Goal: Information Seeking & Learning: Understand process/instructions

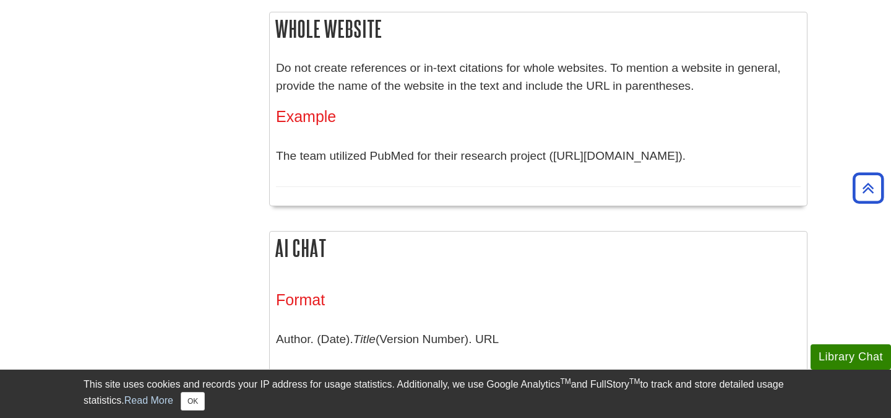
scroll to position [1705, 0]
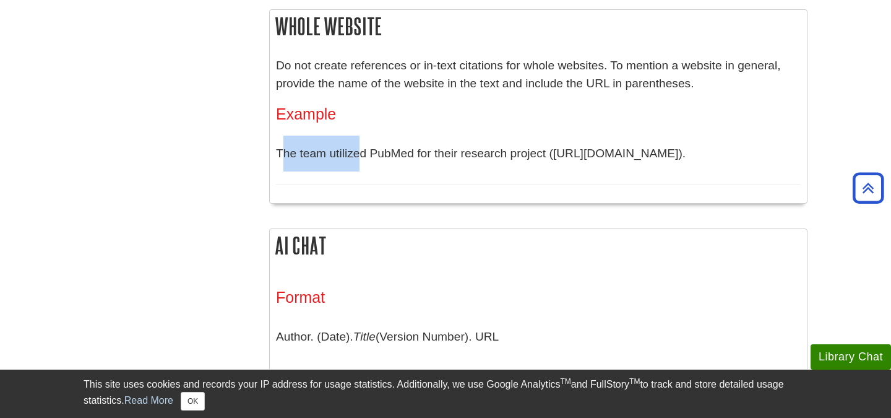
drag, startPoint x: 282, startPoint y: 160, endPoint x: 385, endPoint y: 181, distance: 105.6
click at [371, 162] on p "The team utilized PubMed for their research project ([URL][DOMAIN_NAME])." at bounding box center [538, 154] width 525 height 36
click at [416, 213] on div "Whole Website Do not create references or in-text citations for whole websites.…" at bounding box center [538, 112] width 538 height 207
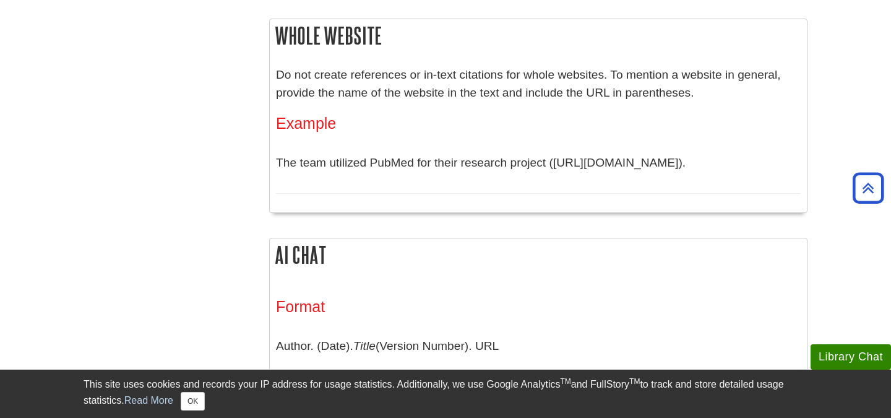
scroll to position [1695, 0]
drag, startPoint x: 301, startPoint y: 97, endPoint x: 420, endPoint y: 98, distance: 119.4
click at [420, 98] on p "Do not create references or in-text citations for whole websites. To mention a …" at bounding box center [538, 85] width 525 height 36
click at [432, 98] on p "Do not create references or in-text citations for whole websites. To mention a …" at bounding box center [538, 85] width 525 height 36
drag, startPoint x: 420, startPoint y: 76, endPoint x: 551, endPoint y: 84, distance: 132.1
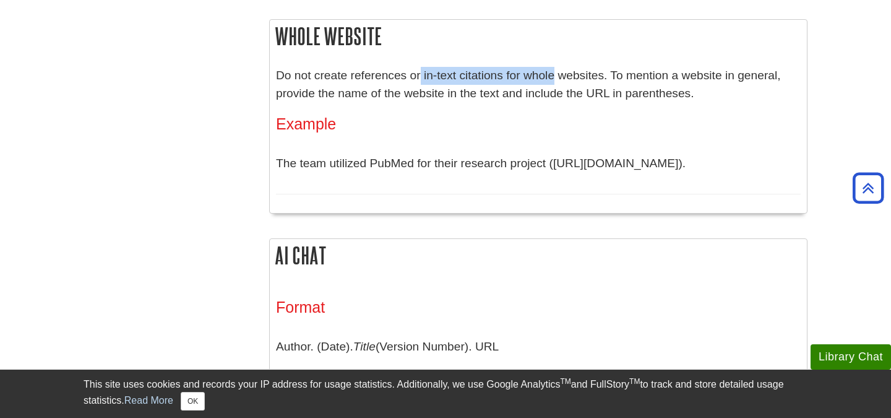
click at [551, 84] on p "Do not create references or in-text citations for whole websites. To mention a …" at bounding box center [538, 85] width 525 height 36
click at [554, 84] on p "Do not create references or in-text citations for whole websites. To mention a …" at bounding box center [538, 85] width 525 height 36
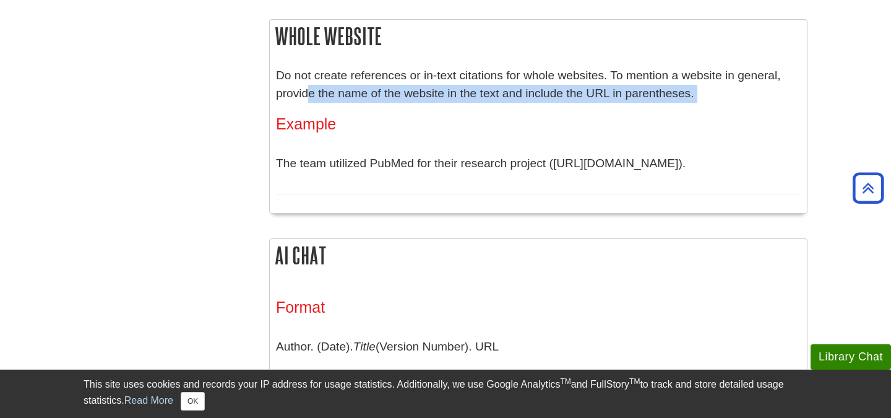
drag, startPoint x: 307, startPoint y: 94, endPoint x: 559, endPoint y: 118, distance: 253.6
click at [549, 110] on div "Do not create references or in-text citations for whole websites. To mention a …" at bounding box center [538, 130] width 525 height 127
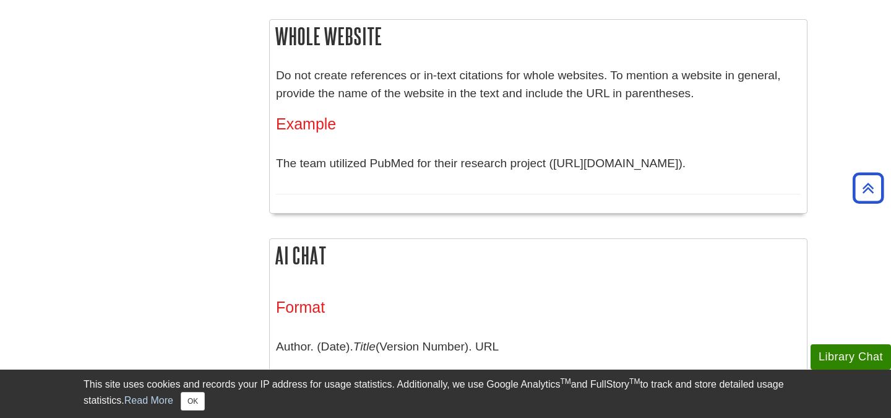
click at [561, 120] on h3 "Example" at bounding box center [538, 124] width 525 height 18
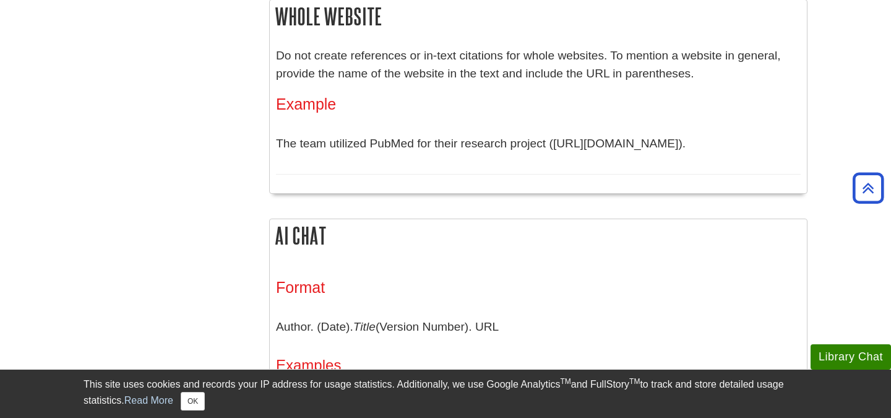
scroll to position [1706, 0]
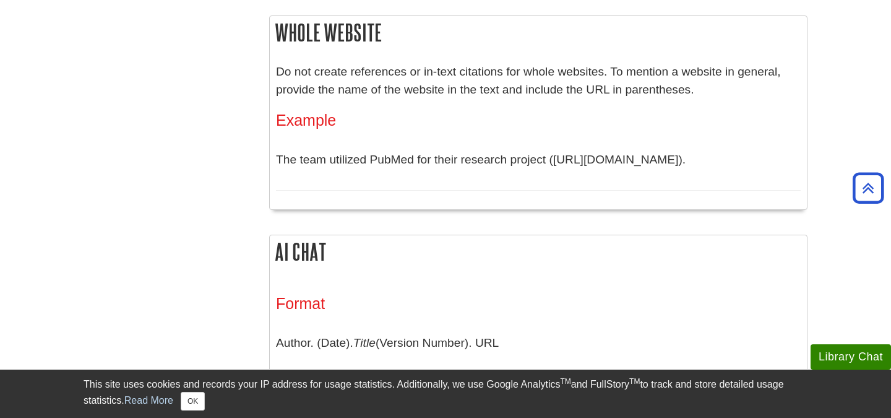
scroll to position [1698, 0]
